Goal: Task Accomplishment & Management: Manage account settings

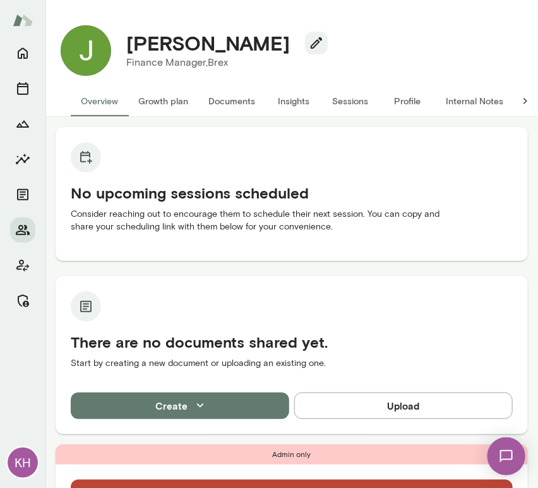
scroll to position [254, 0]
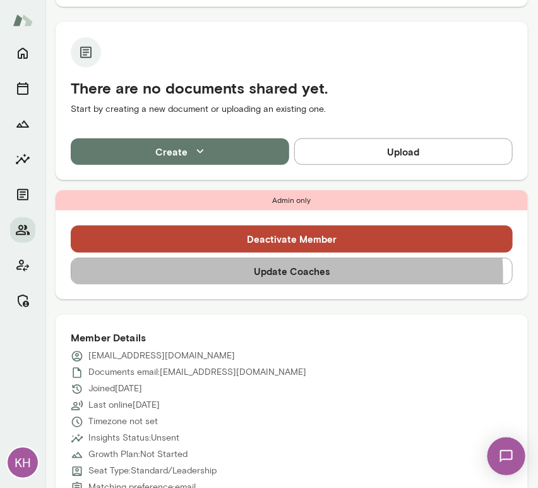
click at [234, 275] on button "Update Coaches" at bounding box center [292, 271] width 442 height 27
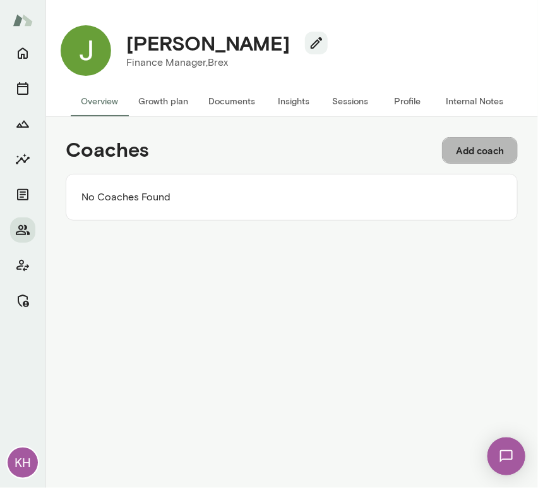
click at [469, 145] on button "Add coach" at bounding box center [480, 150] width 76 height 27
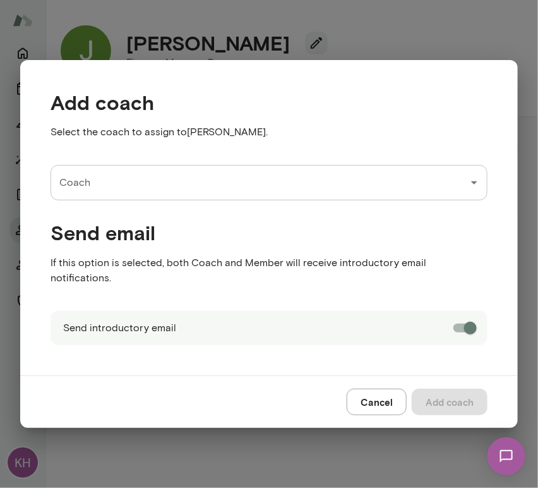
click at [114, 186] on input "Coach" at bounding box center [259, 183] width 407 height 24
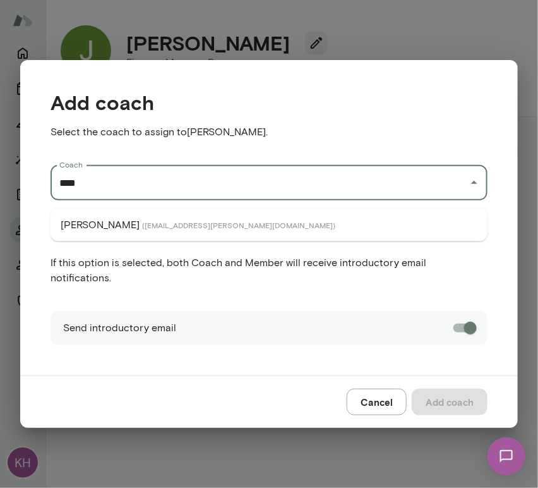
click at [101, 227] on p "Deepak Shrivastava" at bounding box center [100, 224] width 79 height 15
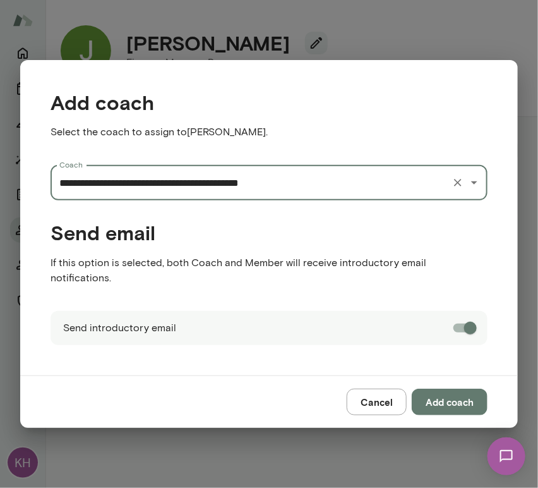
type input "**********"
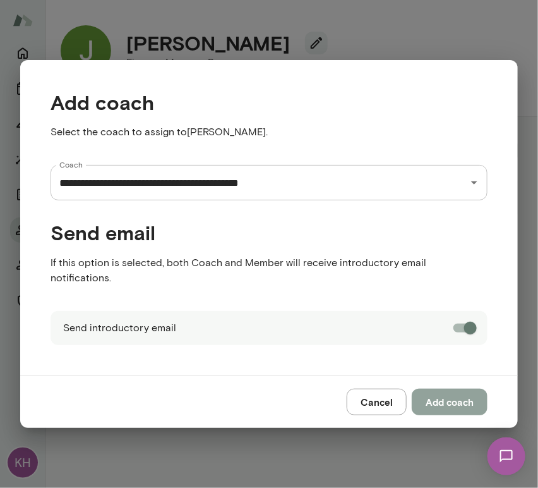
click at [437, 392] on button "Add coach" at bounding box center [450, 401] width 76 height 27
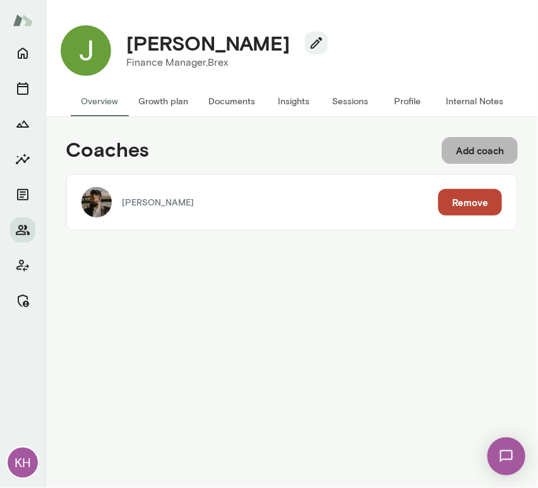
click at [464, 150] on button "Add coach" at bounding box center [480, 150] width 76 height 27
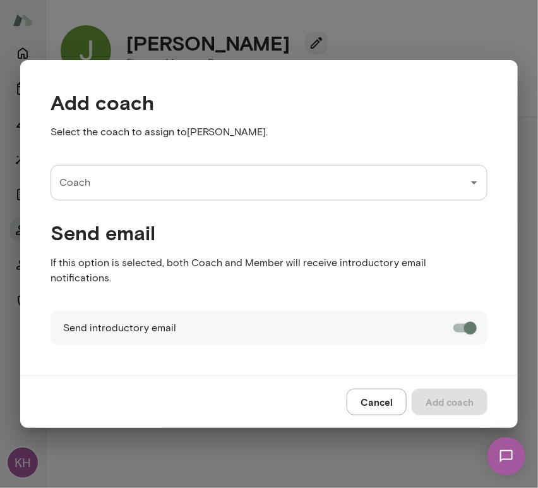
click at [164, 187] on input "Coach" at bounding box center [259, 183] width 407 height 24
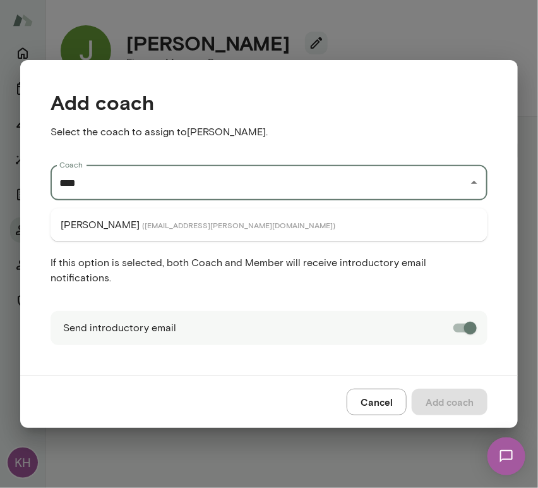
click at [145, 231] on li "Nirav Amin ( niravamin@mento.co )" at bounding box center [269, 224] width 437 height 23
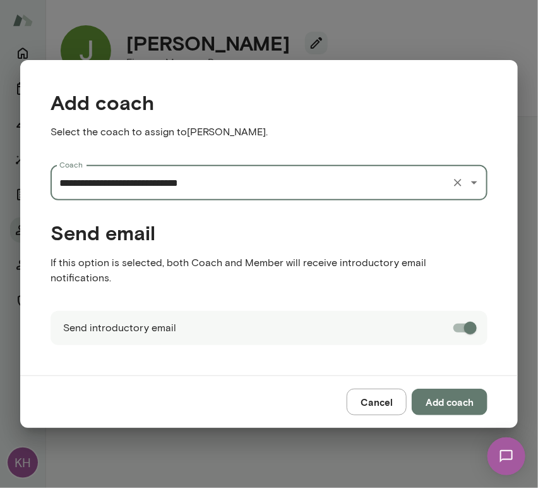
type input "**********"
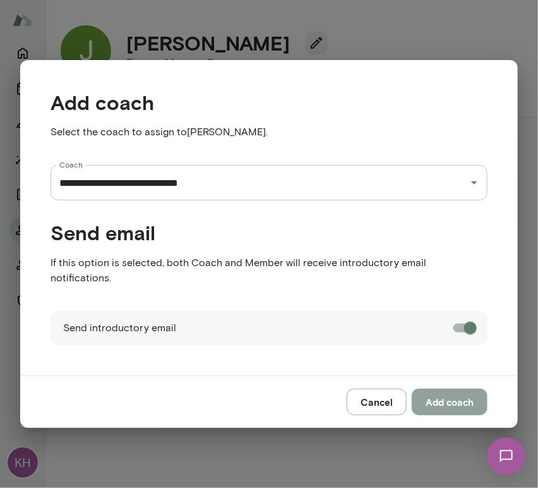
click at [443, 393] on button "Add coach" at bounding box center [450, 401] width 76 height 27
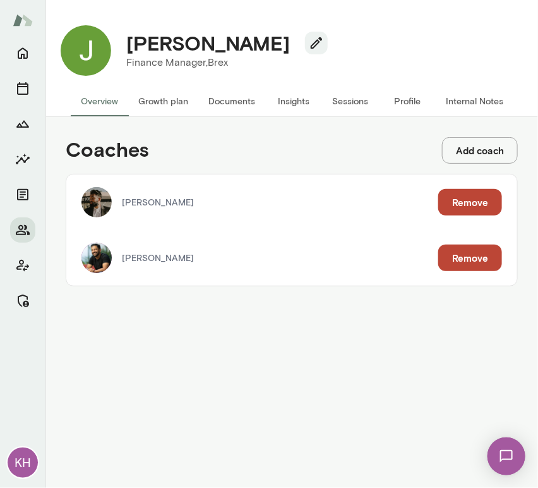
click at [460, 100] on button "Internal Notes" at bounding box center [475, 101] width 78 height 30
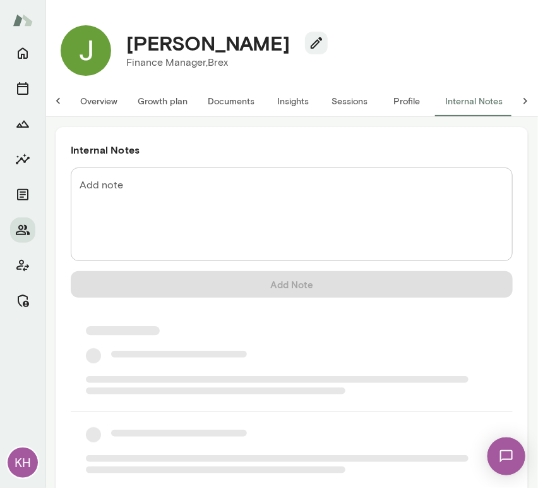
scroll to position [0, 10]
click at [133, 196] on textarea "Add note" at bounding box center [292, 214] width 424 height 73
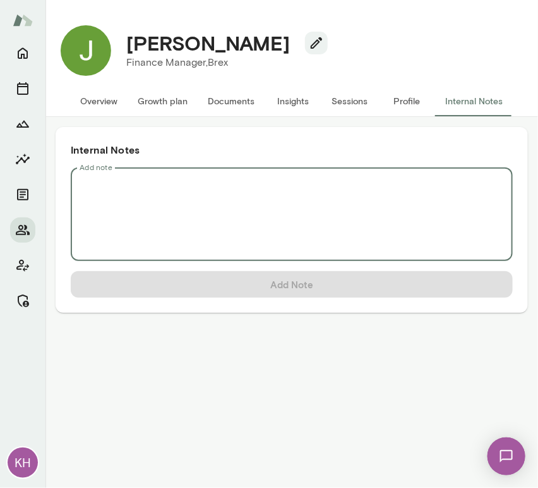
scroll to position [0, 0]
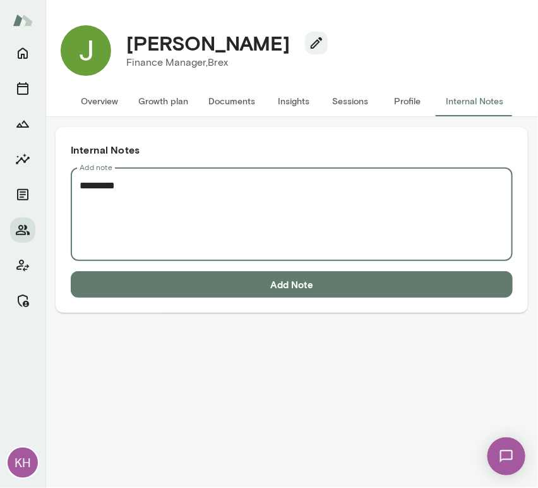
click at [99, 196] on textarea "********" at bounding box center [292, 214] width 424 height 73
paste textarea "**********"
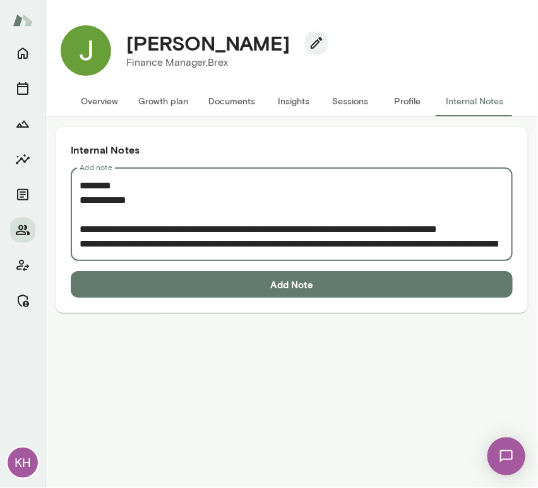
scroll to position [182, 0]
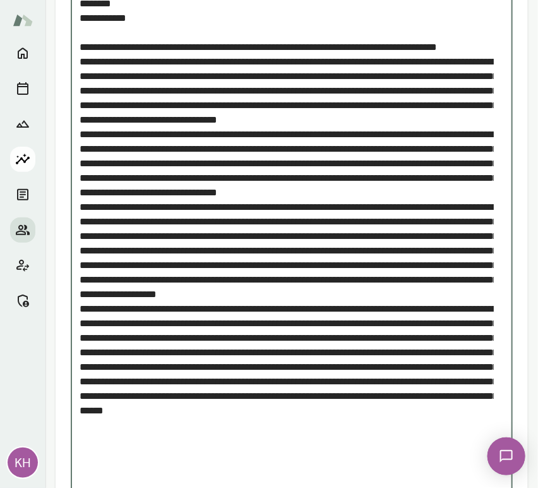
type textarea "**********"
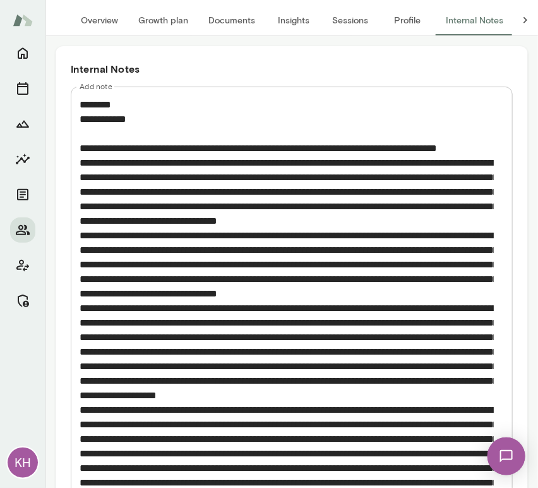
scroll to position [256, 0]
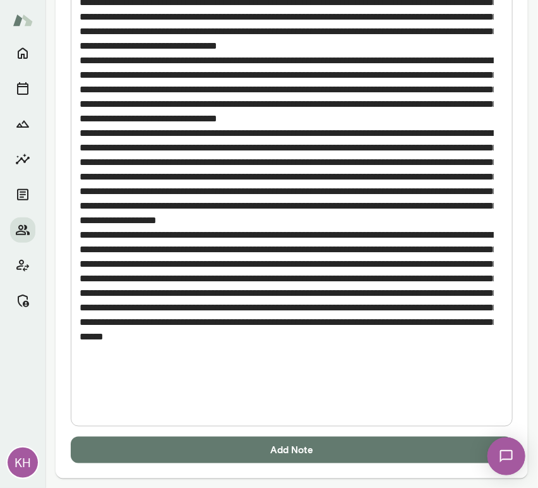
click at [248, 443] on button "Add Note" at bounding box center [292, 449] width 442 height 27
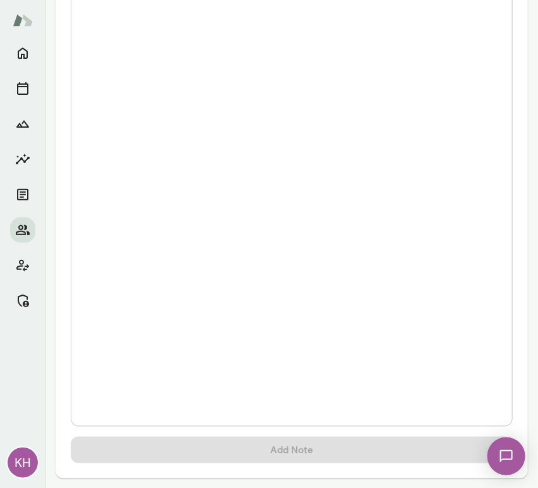
scroll to position [0, 0]
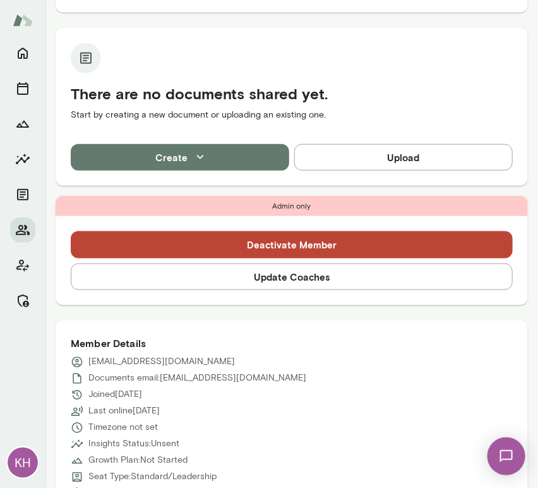
scroll to position [263, 0]
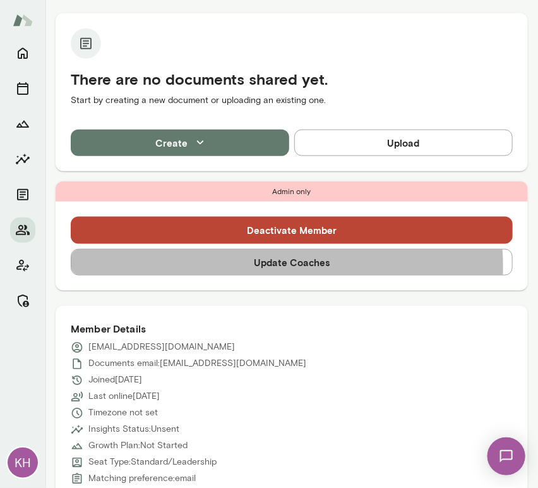
click at [268, 266] on button "Update Coaches" at bounding box center [292, 262] width 442 height 27
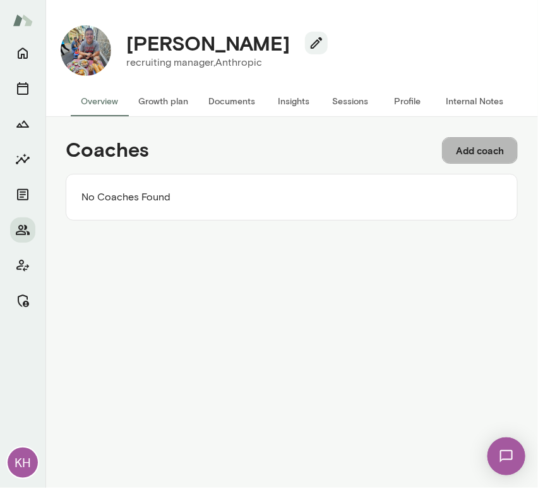
click at [480, 141] on button "Add coach" at bounding box center [480, 150] width 76 height 27
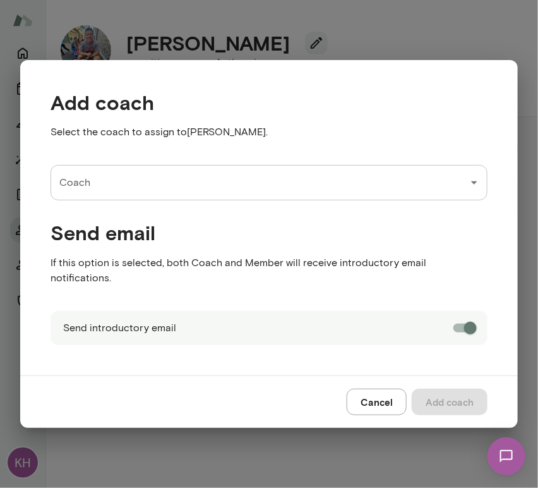
click at [163, 191] on input "Coach" at bounding box center [259, 183] width 407 height 24
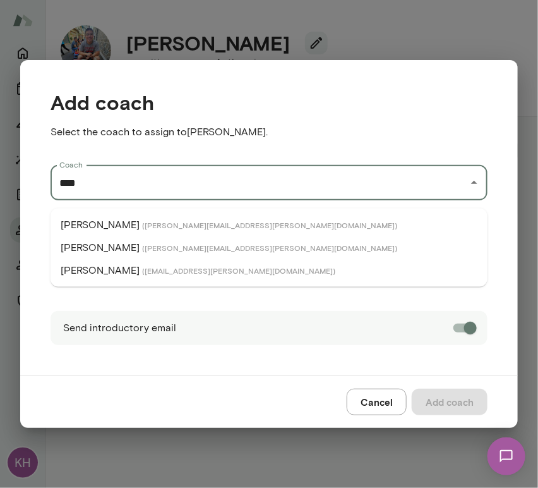
click at [150, 267] on span "( alexiskavazanjian@mento.co )" at bounding box center [238, 270] width 193 height 10
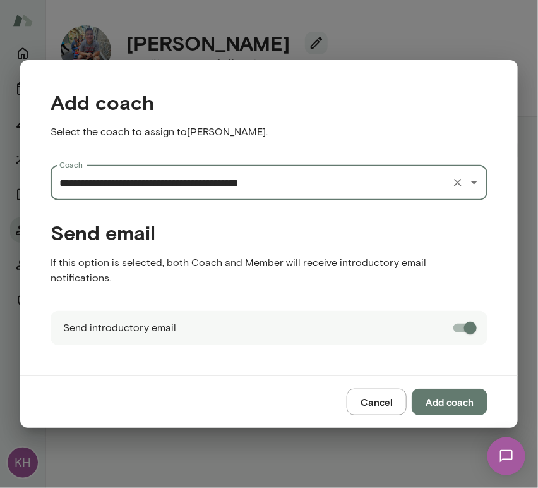
type input "**********"
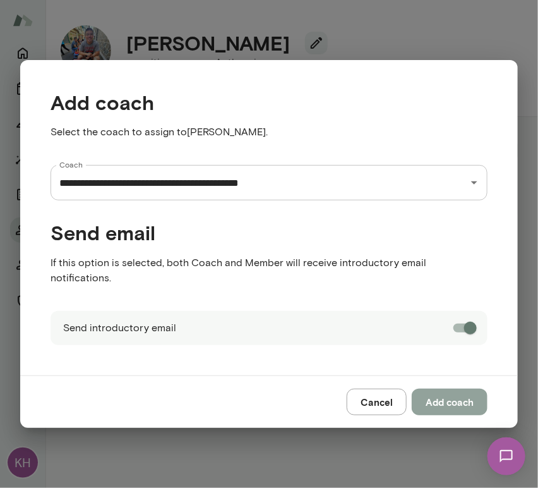
click at [458, 400] on button "Add coach" at bounding box center [450, 401] width 76 height 27
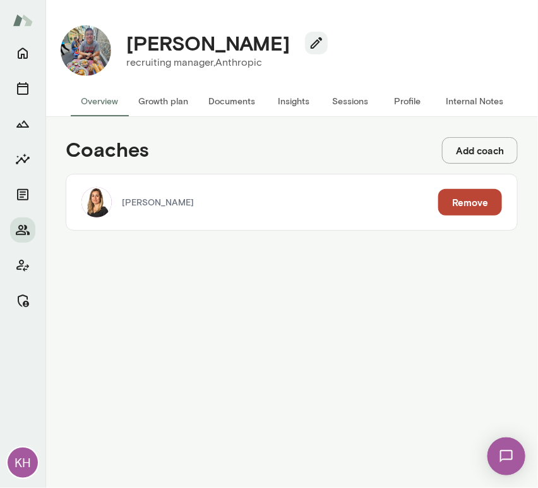
click at [459, 140] on button "Add coach" at bounding box center [480, 150] width 76 height 27
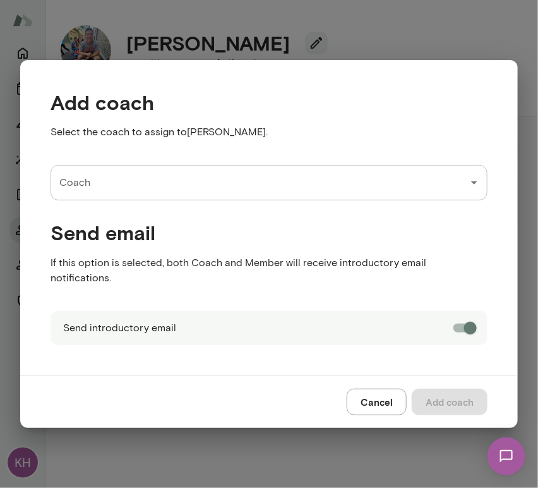
click at [195, 195] on input "Coach" at bounding box center [259, 183] width 407 height 24
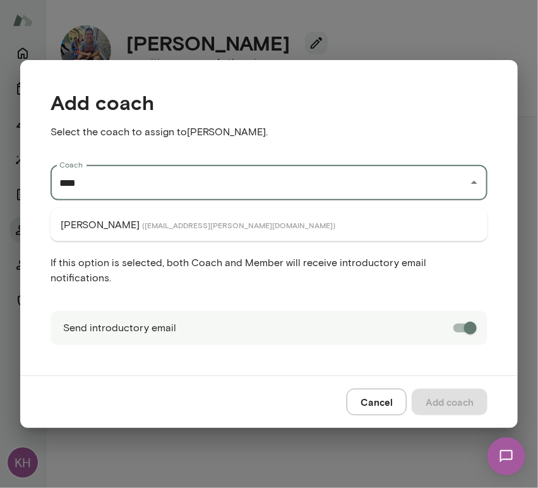
click at [158, 225] on span "( genelee@mento.co )" at bounding box center [238, 225] width 193 height 10
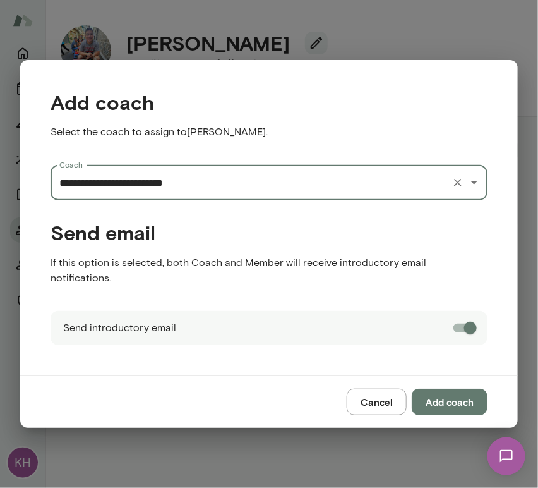
type input "**********"
click at [458, 392] on button "Add coach" at bounding box center [450, 401] width 76 height 27
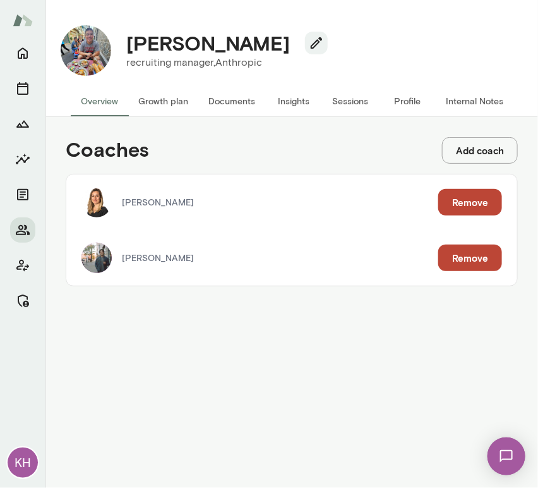
click at [472, 104] on button "Internal Notes" at bounding box center [475, 101] width 78 height 30
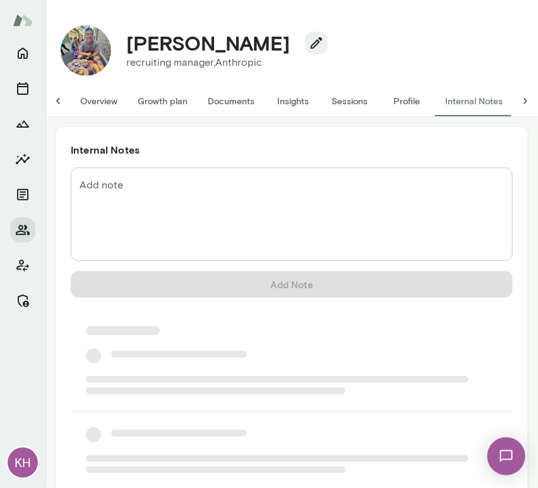
scroll to position [0, 10]
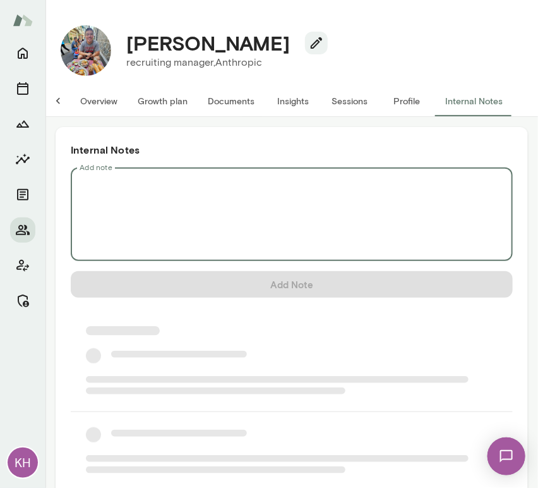
click at [95, 185] on textarea "Add note" at bounding box center [292, 214] width 424 height 73
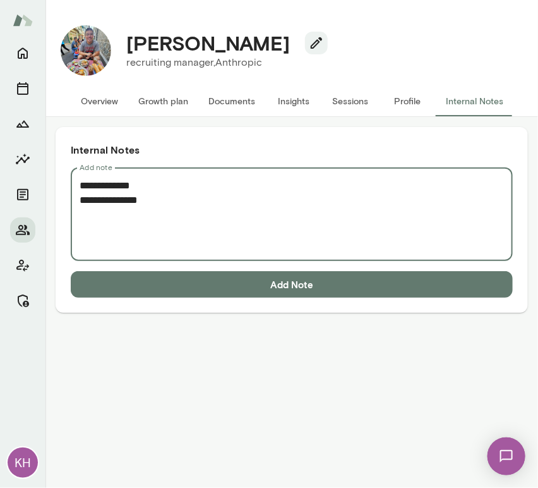
paste textarea "**********"
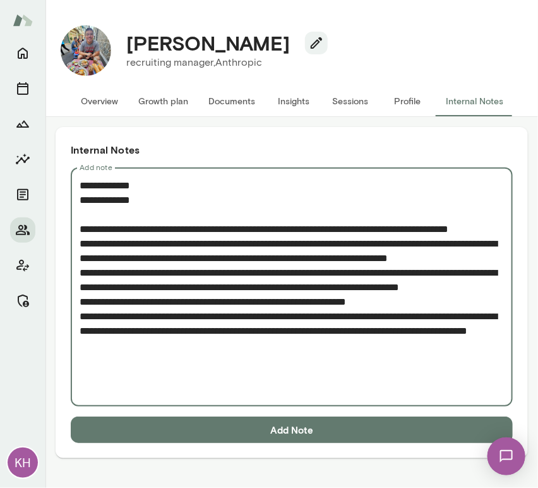
type textarea "**********"
click at [197, 425] on button "Add Note" at bounding box center [292, 429] width 442 height 27
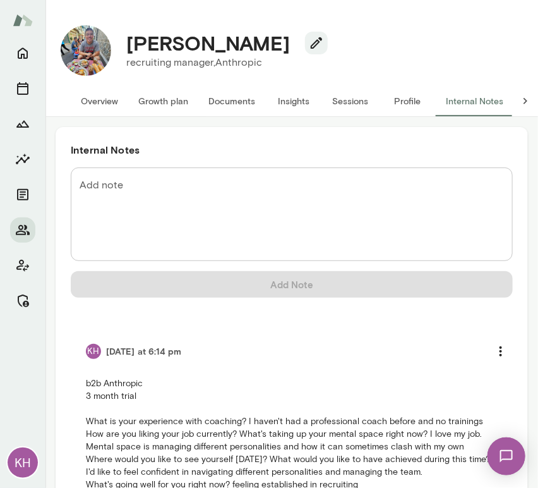
click at [92, 104] on button "Overview" at bounding box center [99, 101] width 57 height 30
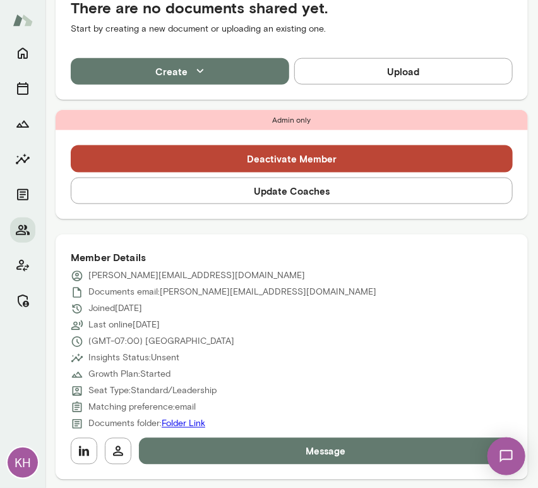
scroll to position [335, 0]
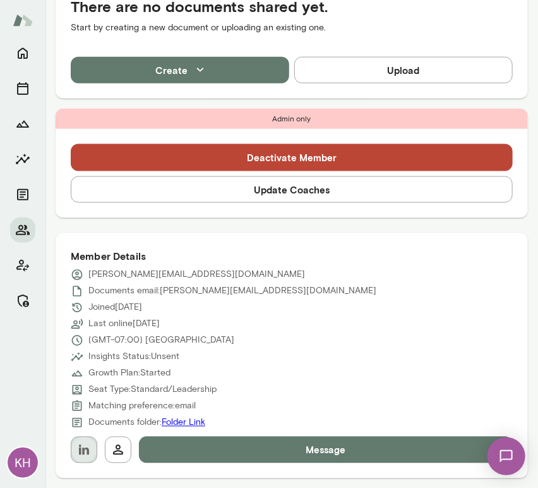
click at [84, 445] on icon "button" at bounding box center [83, 449] width 15 height 15
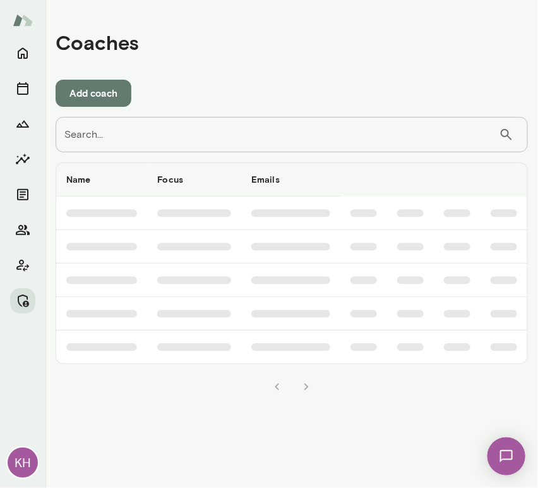
click at [271, 130] on input "Search..." at bounding box center [277, 134] width 443 height 35
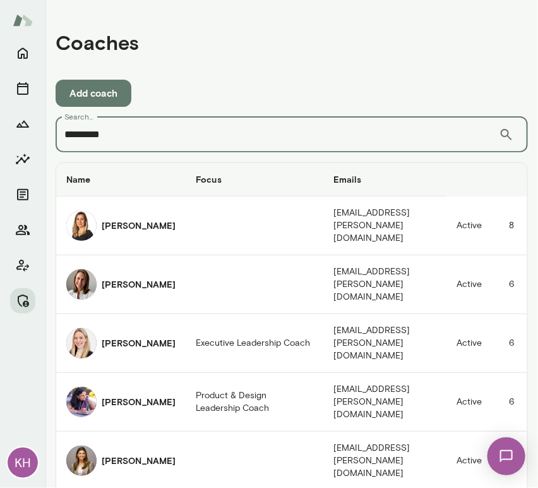
type input "*********"
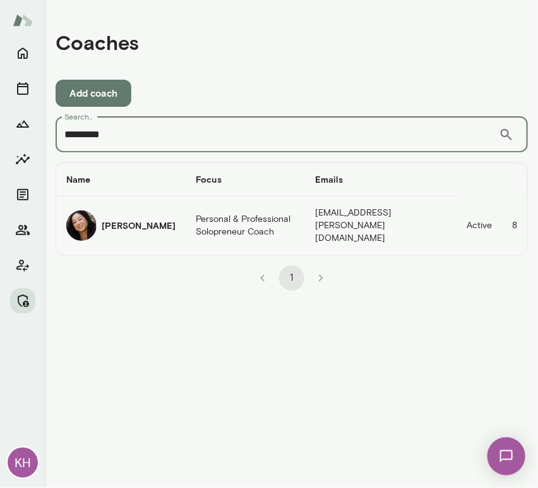
click at [82, 221] on img "coaches table" at bounding box center [81, 225] width 30 height 30
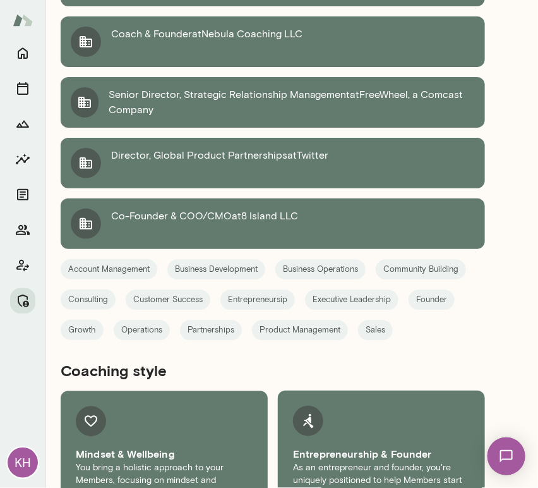
scroll to position [947, 0]
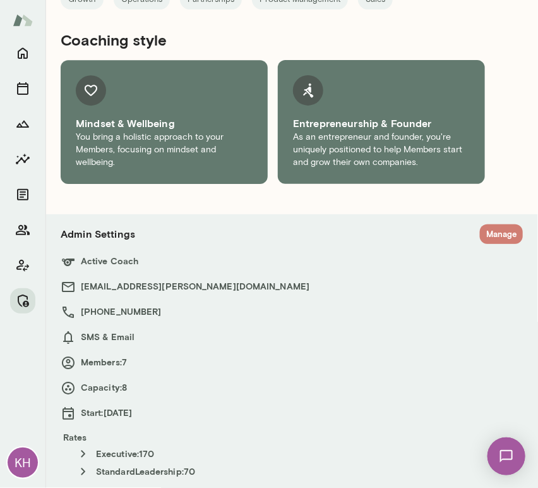
click at [480, 236] on button "Manage" at bounding box center [501, 234] width 43 height 20
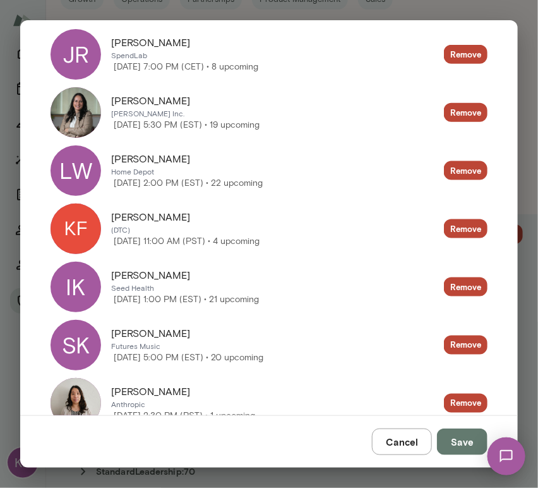
scroll to position [0, 0]
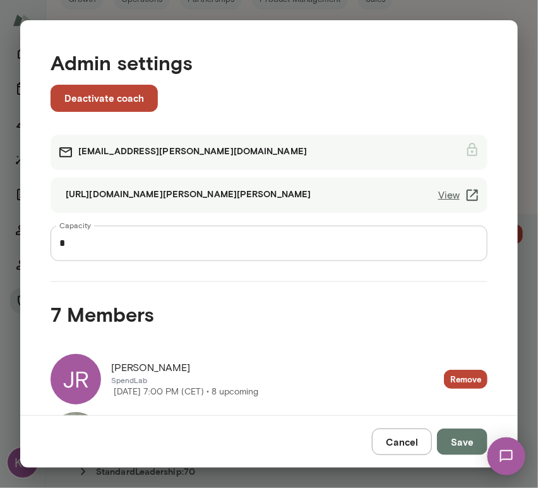
click at [405, 442] on button "Cancel" at bounding box center [402, 441] width 60 height 27
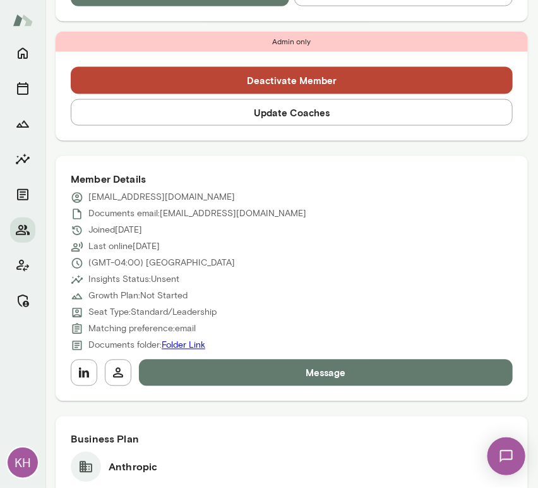
scroll to position [479, 0]
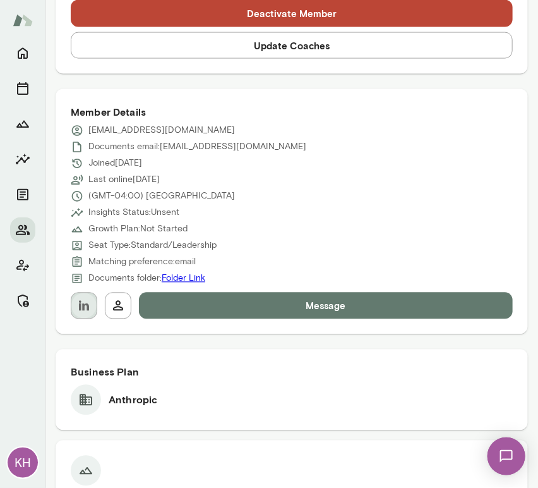
click at [85, 297] on button "button" at bounding box center [84, 305] width 27 height 27
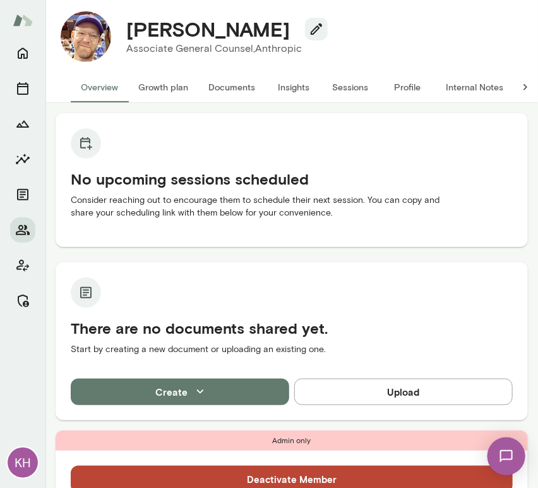
scroll to position [0, 0]
